Goal: Check status: Check status

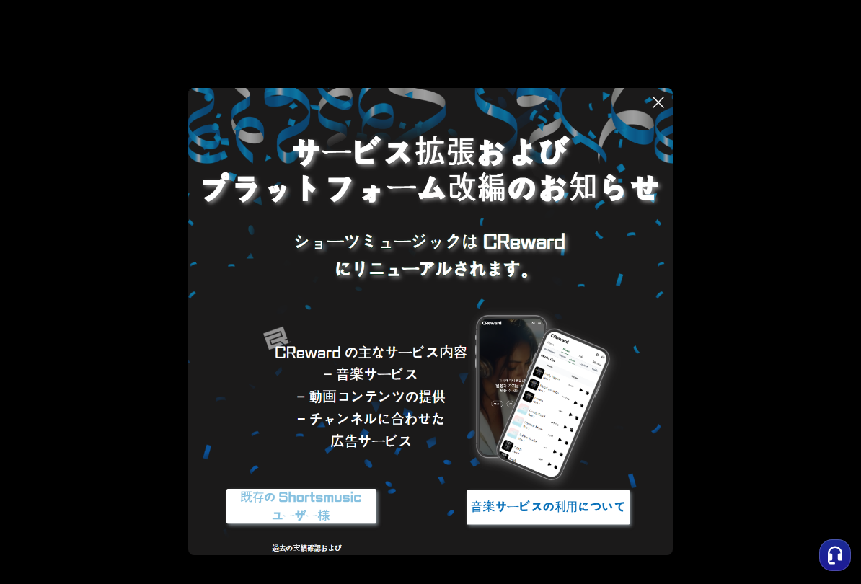
click at [657, 98] on icon at bounding box center [658, 102] width 17 height 17
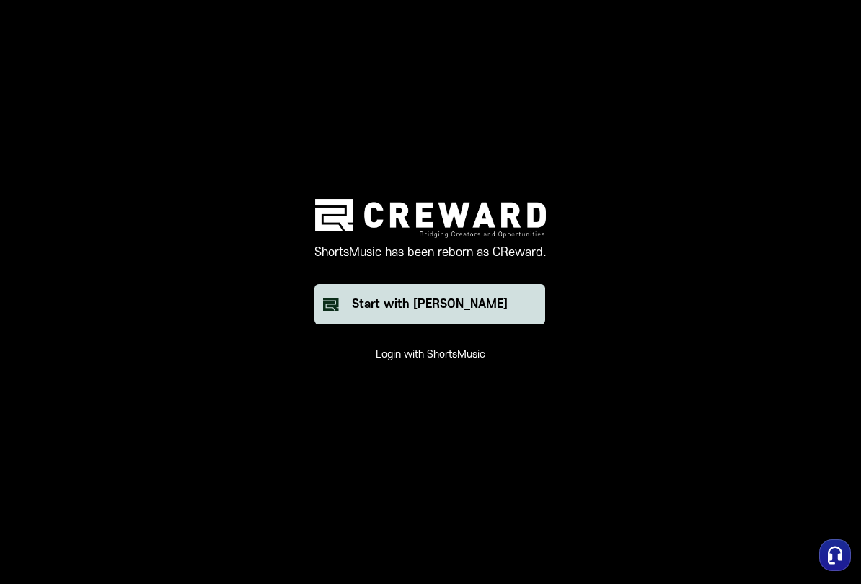
click at [445, 307] on div "Start with [PERSON_NAME]" at bounding box center [430, 304] width 156 height 17
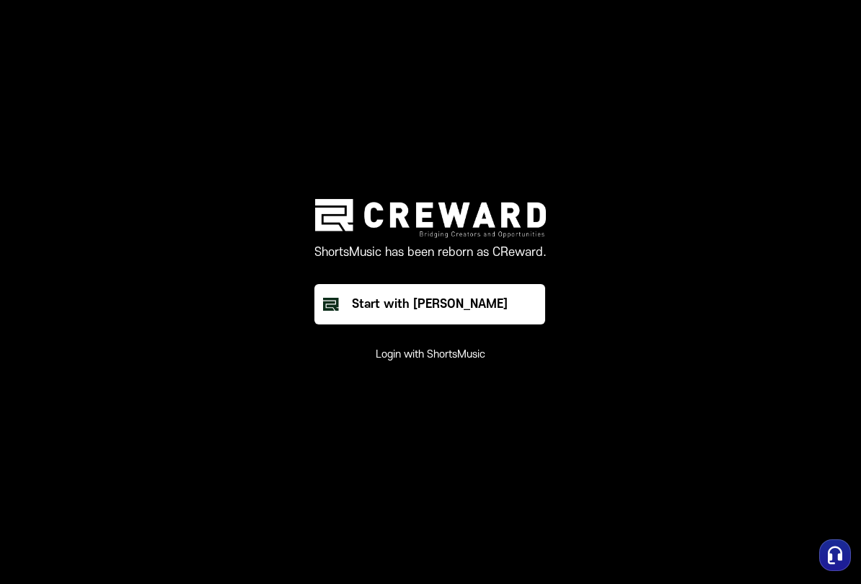
click at [0, 0] on html "ShortsMusic has been reborn as CReward. Start with Creward Login with ShortsMus…" at bounding box center [430, 292] width 861 height 584
click at [404, 356] on button "Login with ShortsMusic" at bounding box center [431, 355] width 110 height 14
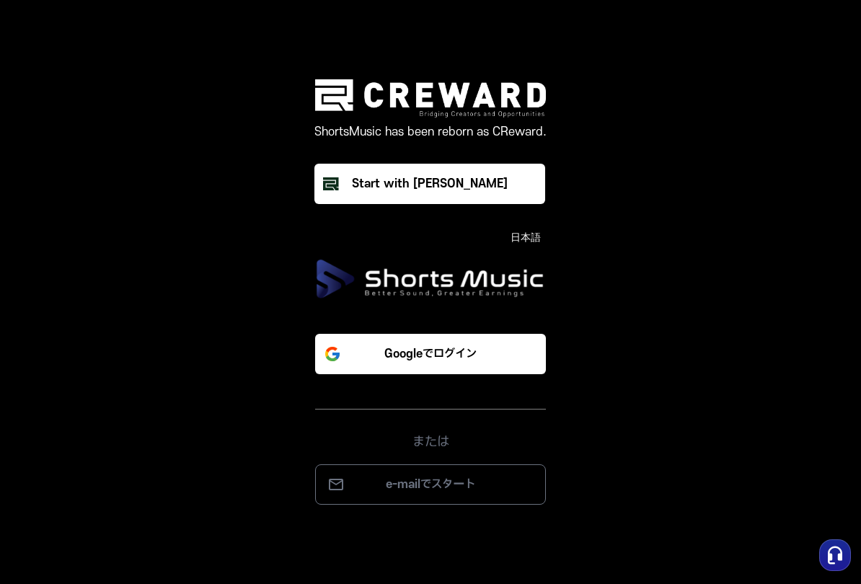
click at [410, 288] on img at bounding box center [430, 279] width 231 height 40
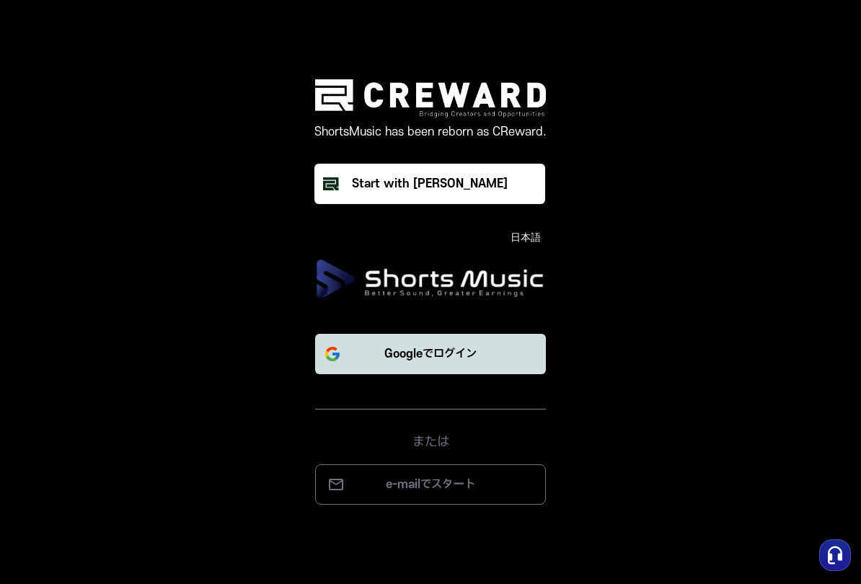
click at [396, 347] on p "Googleでログイン" at bounding box center [430, 353] width 92 height 17
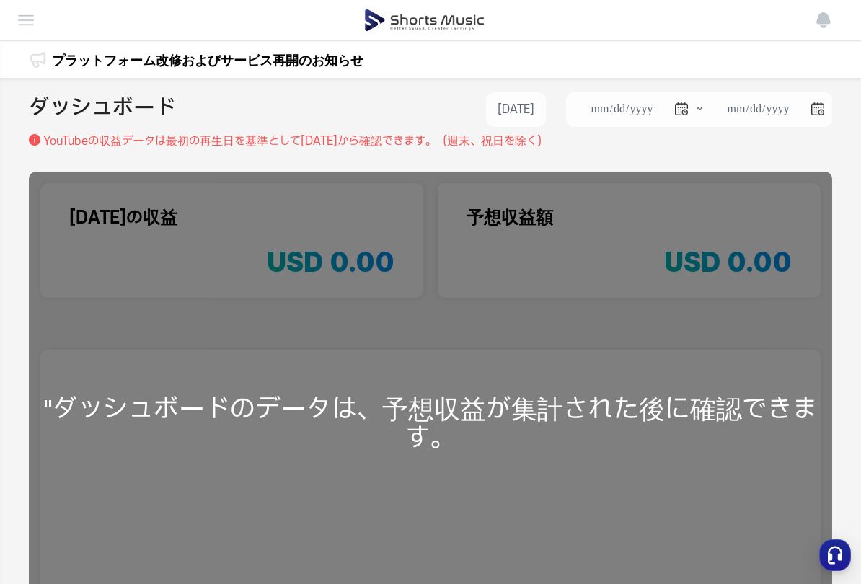
click at [27, 20] on img at bounding box center [25, 20] width 17 height 17
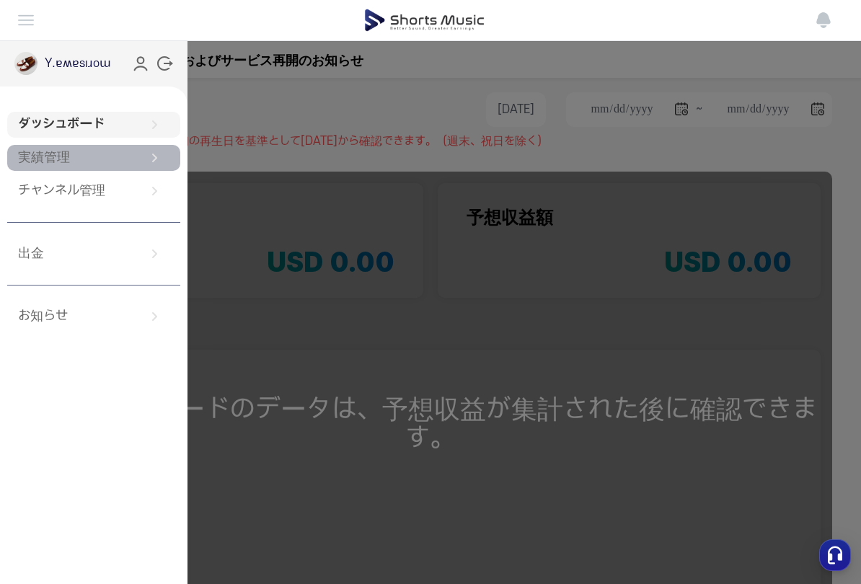
click at [67, 165] on link "実績管理" at bounding box center [93, 158] width 173 height 26
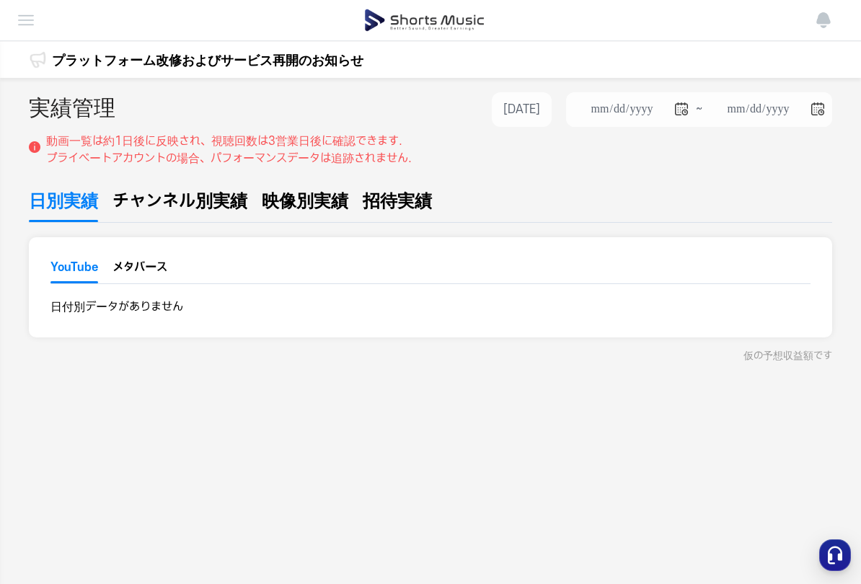
click at [138, 208] on span "チャンネル別実績" at bounding box center [179, 202] width 135 height 26
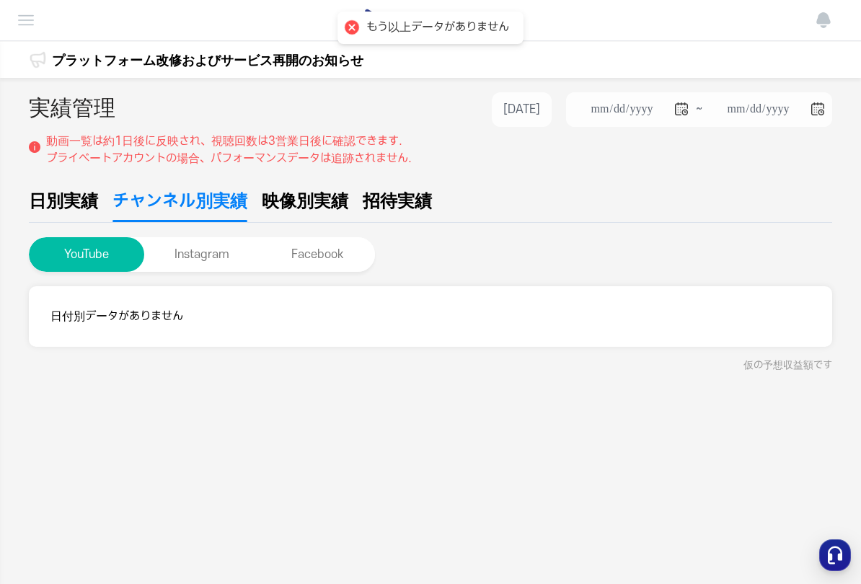
click at [315, 206] on span "映像別実績" at bounding box center [305, 202] width 87 height 26
type input "**********"
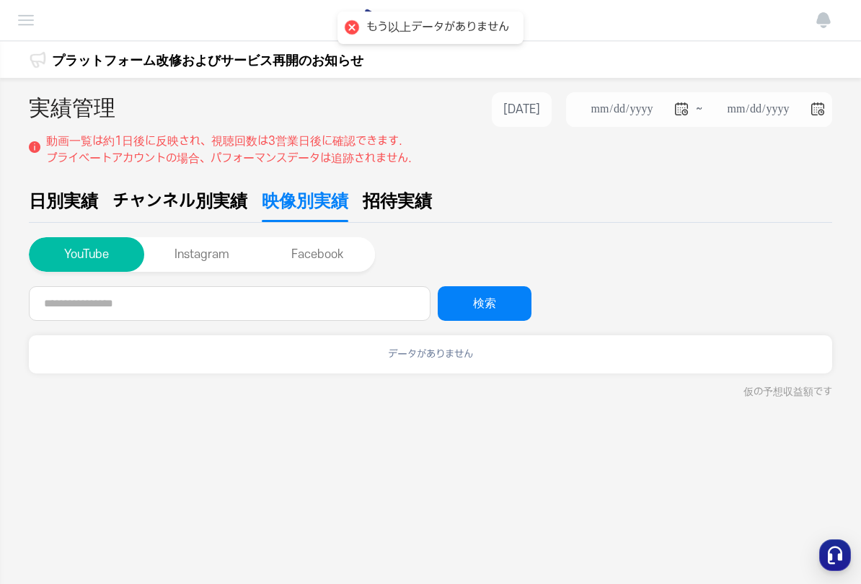
click at [397, 206] on span "招待実績" at bounding box center [397, 202] width 69 height 26
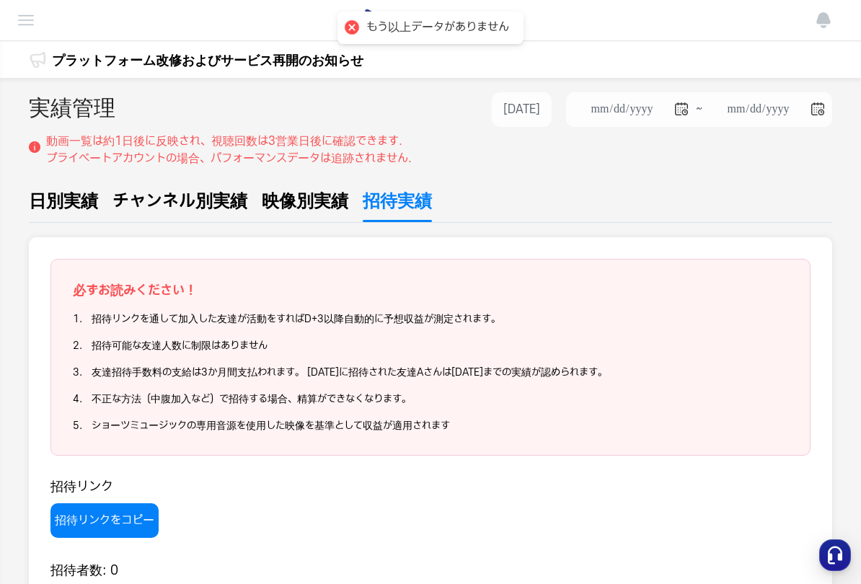
click at [63, 199] on span "日別実績" at bounding box center [63, 202] width 69 height 26
